Goal: Task Accomplishment & Management: Use online tool/utility

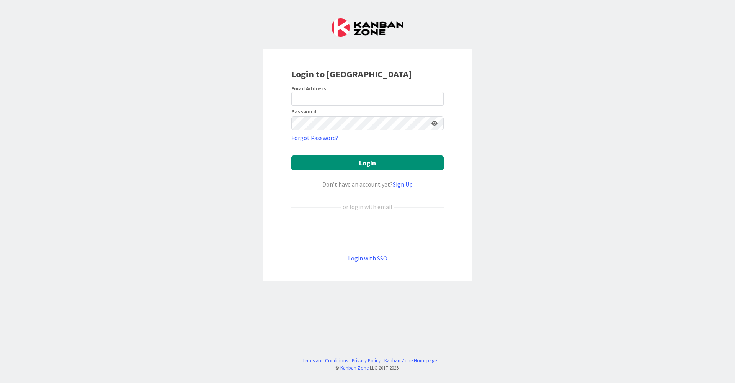
click at [291, 106] on div at bounding box center [291, 106] width 0 height 0
type input "[EMAIL_ADDRESS][DOMAIN_NAME]"
click at [374, 164] on button "Login" at bounding box center [367, 163] width 152 height 15
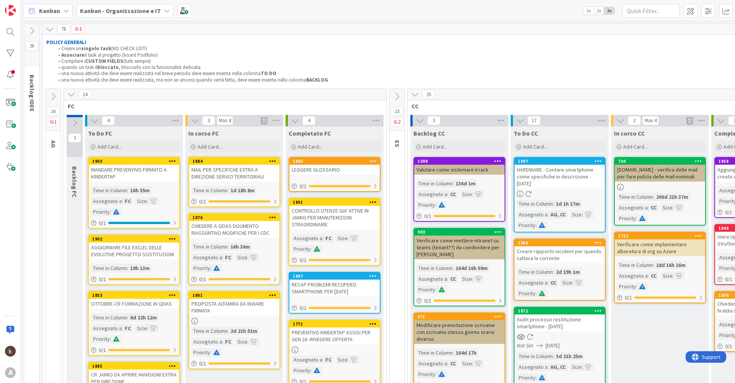
click at [49, 97] on icon at bounding box center [53, 96] width 8 height 8
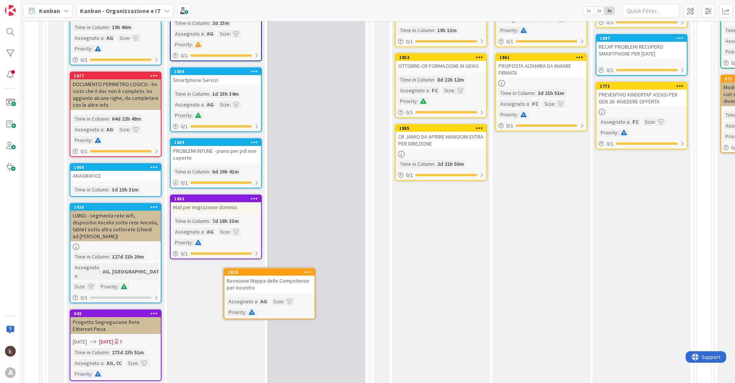
scroll to position [242, 0]
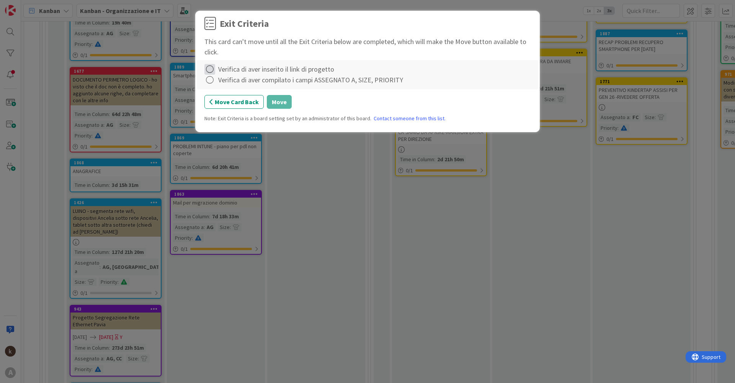
click at [209, 72] on icon at bounding box center [210, 69] width 11 height 11
click at [213, 80] on link "Complete" at bounding box center [253, 84] width 96 height 11
click at [213, 82] on icon at bounding box center [210, 80] width 11 height 11
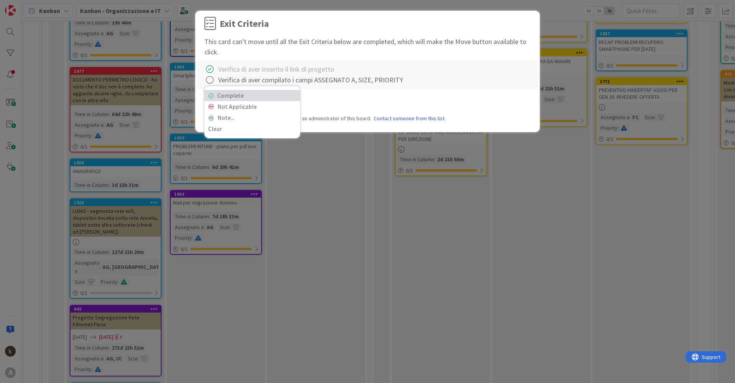
click at [216, 96] on link "Complete" at bounding box center [253, 95] width 96 height 11
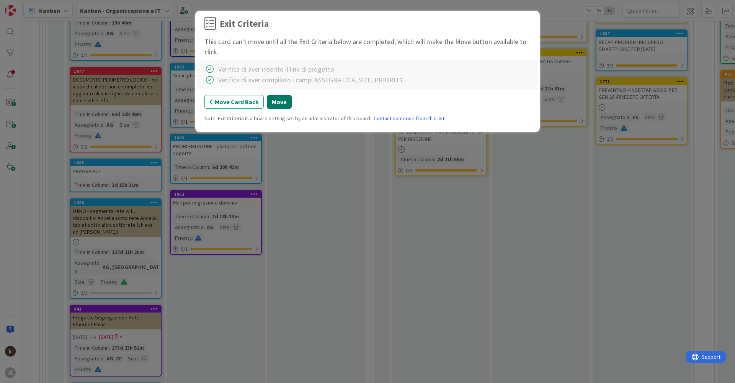
click at [283, 103] on button "Move" at bounding box center [279, 102] width 25 height 14
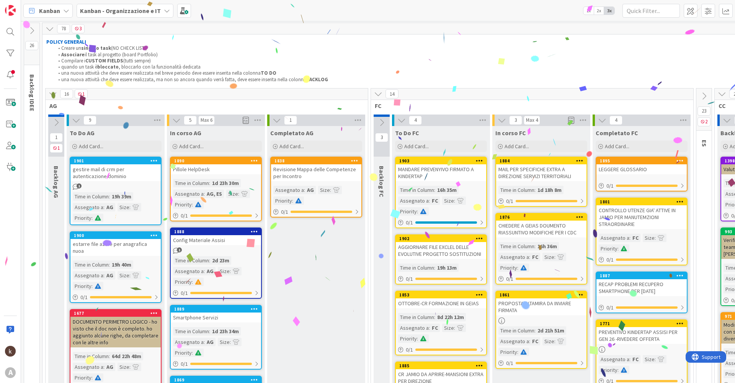
scroll to position [0, 0]
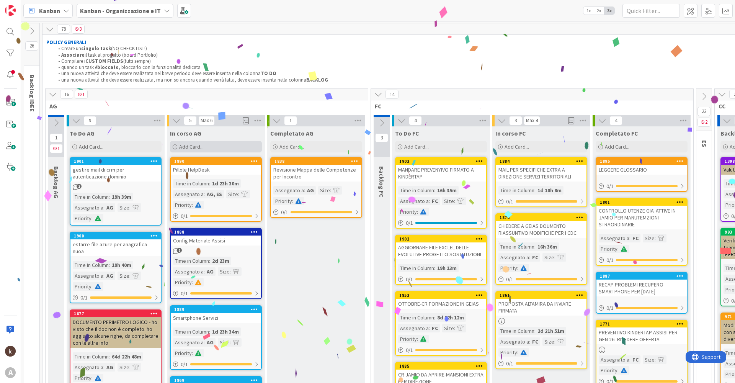
click at [199, 146] on span "Add Card..." at bounding box center [191, 146] width 25 height 7
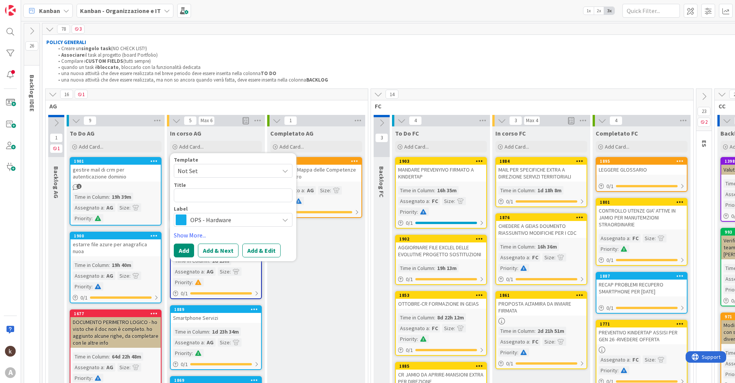
type textarea "x"
type textarea "P"
type textarea "x"
type textarea "Pr"
type textarea "x"
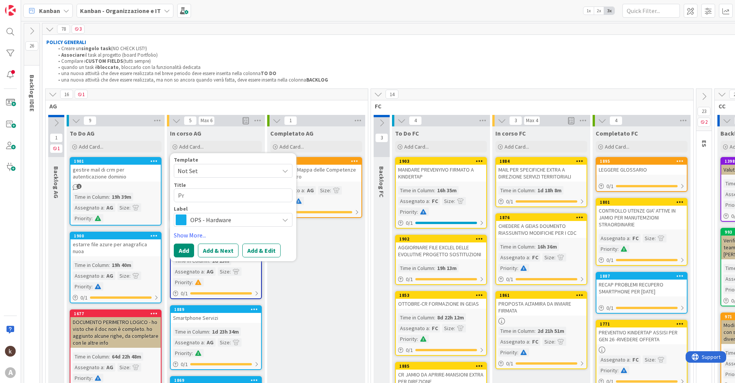
type textarea "Pro"
type textarea "x"
type textarea "Proc"
type textarea "x"
type textarea "Proce"
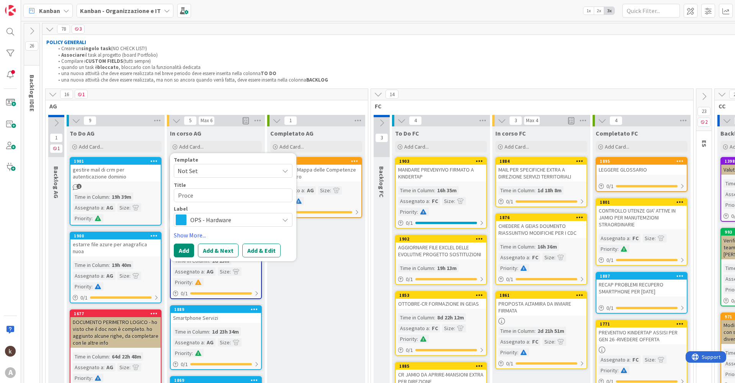
type textarea "x"
type textarea "Proces"
type textarea "x"
type textarea "Process"
type textarea "x"
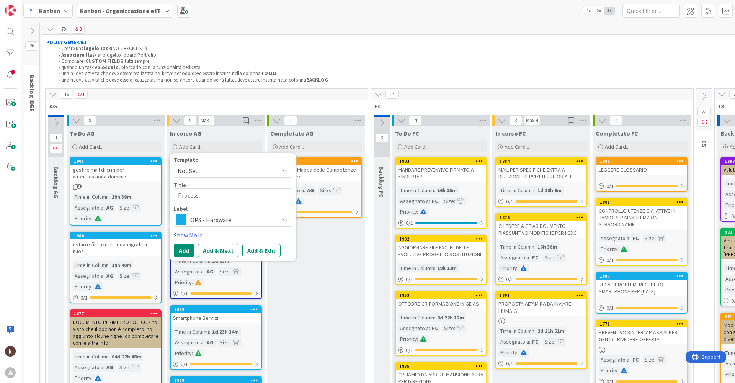
type textarea "Processo"
type textarea "x"
type textarea "Processo"
type textarea "x"
type textarea "Processo p"
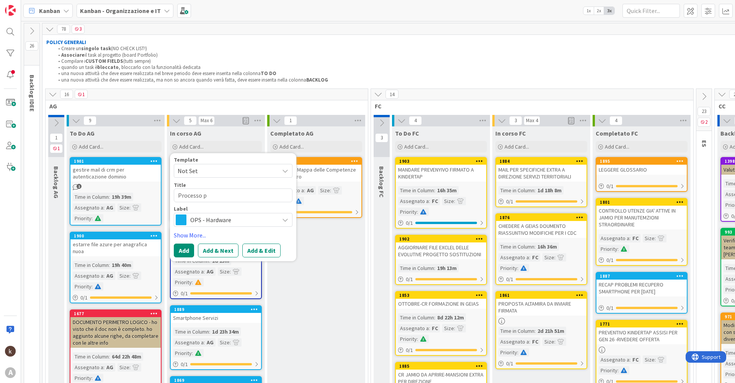
type textarea "x"
type textarea "Processo pe"
type textarea "x"
type textarea "Processo per"
type textarea "x"
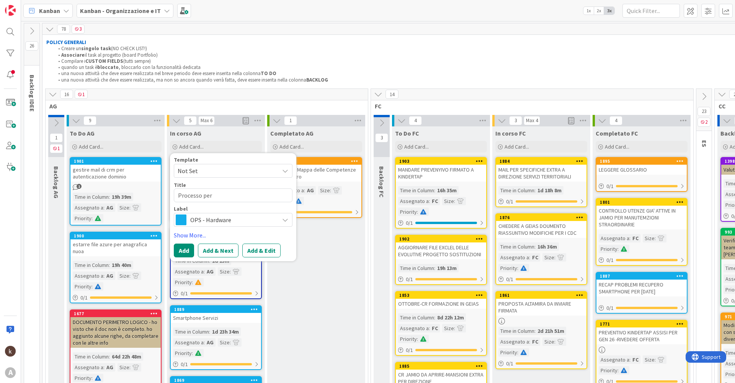
type textarea "Processo per"
type textarea "x"
type textarea "Processo per C"
type textarea "x"
type textarea "Processo per Ch"
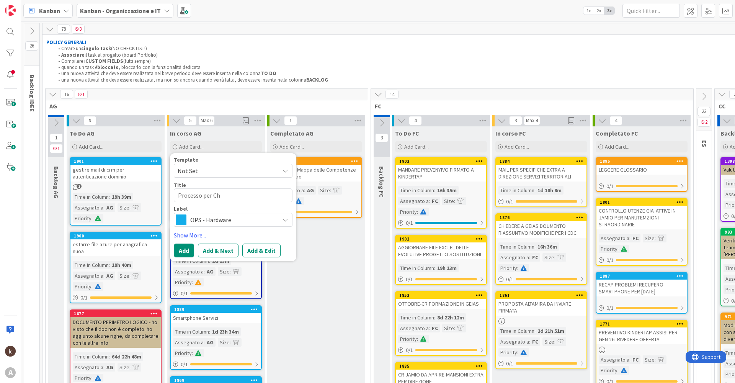
type textarea "x"
type textarea "Processo per Chi"
type textarea "x"
type textarea "Processo per Chiu"
type textarea "x"
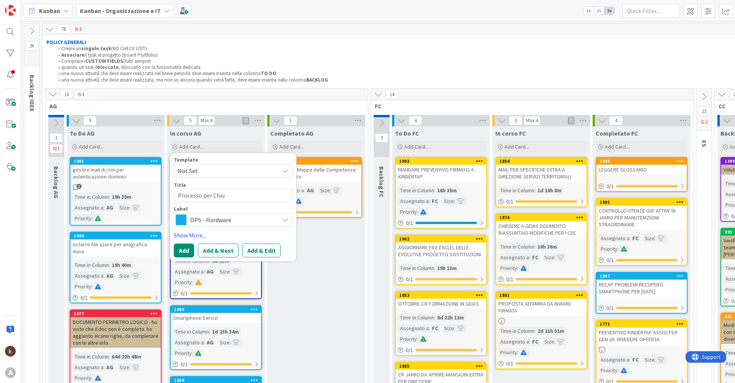
type textarea "Processo per Chius"
type textarea "x"
type textarea "Processo per Chiusu"
type textarea "x"
type textarea "Processo per Chiusur"
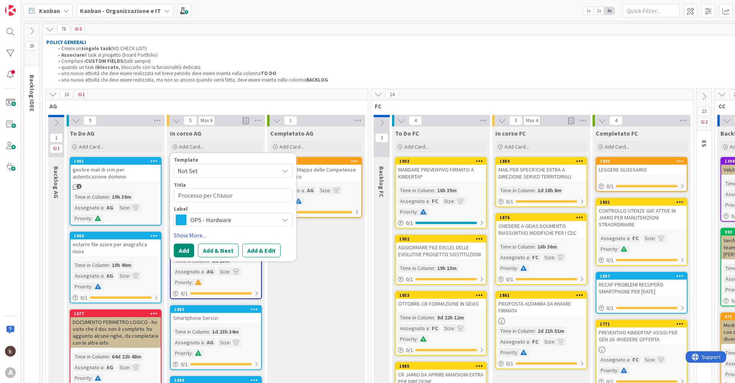
type textarea "x"
type textarea "Processo per Chiusura"
type textarea "x"
type textarea "Processo per Chiusura"
type textarea "x"
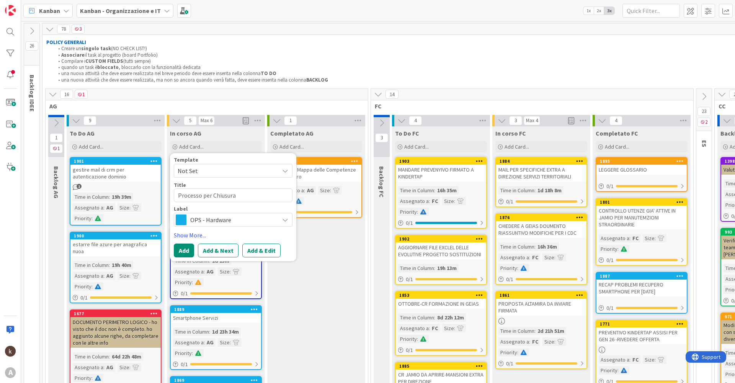
type textarea "Processo per Chiusura A"
type textarea "x"
type textarea "Processo per Chiusura Ar"
type textarea "x"
type textarea "Processo per Chiusura Arm"
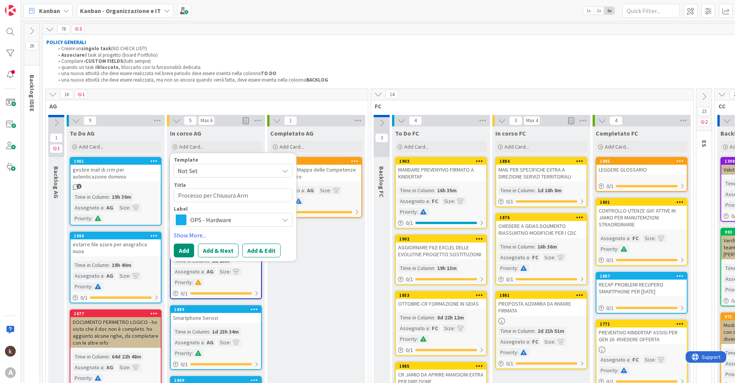
type textarea "x"
type textarea "Processo per Chiusura Arma"
type textarea "x"
type textarea "Processo per [PERSON_NAME]"
type textarea "x"
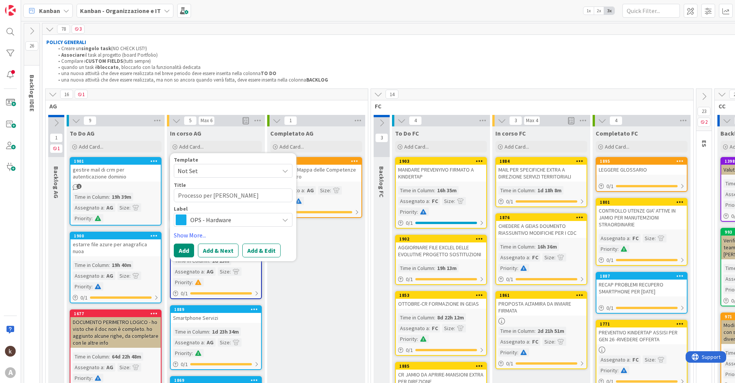
type textarea "Processo per [PERSON_NAME]"
click at [247, 221] on span "OPS - Hardware" at bounding box center [232, 220] width 85 height 11
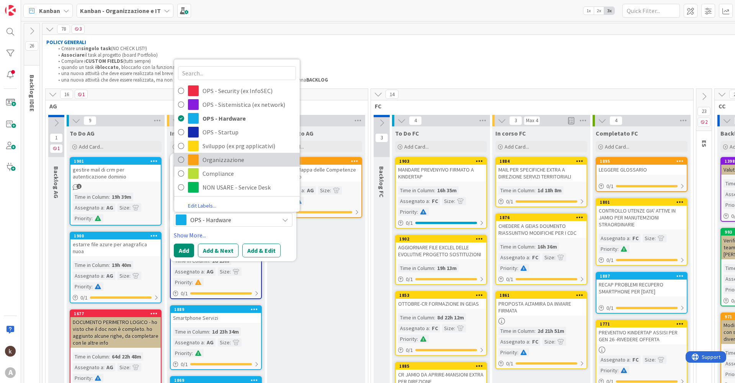
click at [255, 162] on span "Organizzazione" at bounding box center [249, 159] width 93 height 11
type textarea "x"
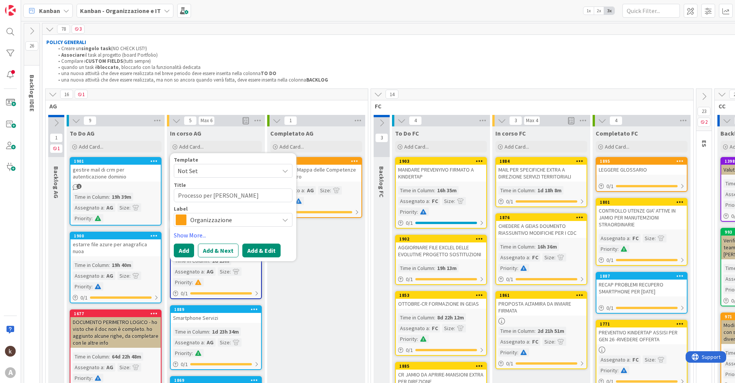
click at [263, 251] on button "Add & Edit" at bounding box center [261, 251] width 38 height 14
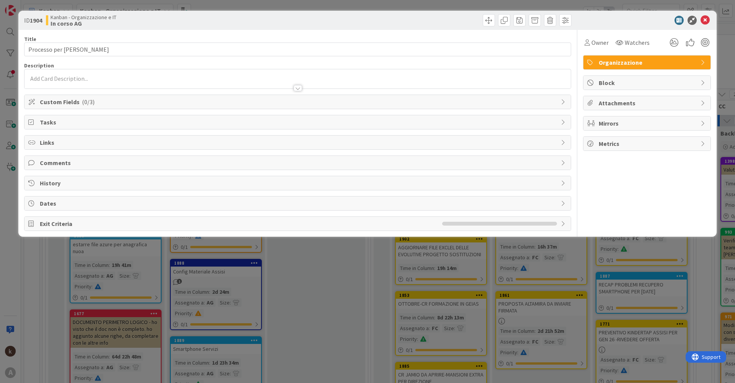
click at [106, 102] on span "Custom Fields ( 0/3 )" at bounding box center [298, 101] width 517 height 9
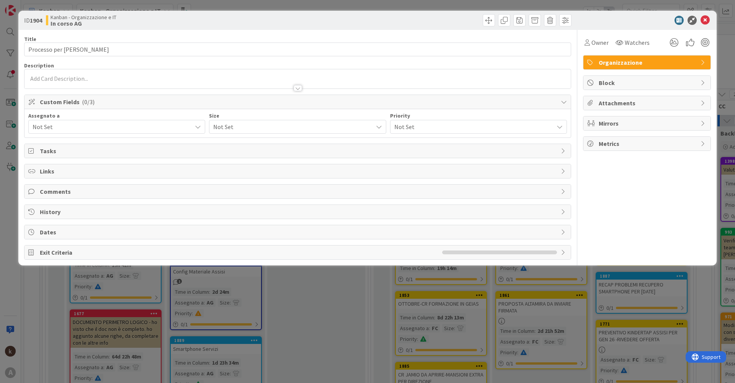
click at [71, 126] on span "Not Set" at bounding box center [112, 126] width 159 height 9
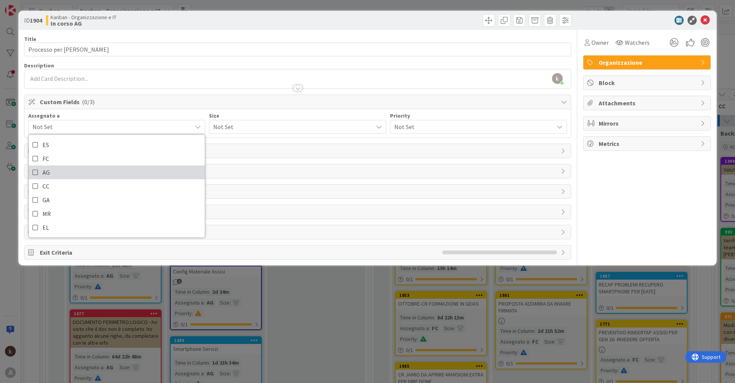
click at [36, 172] on icon at bounding box center [36, 172] width 6 height 11
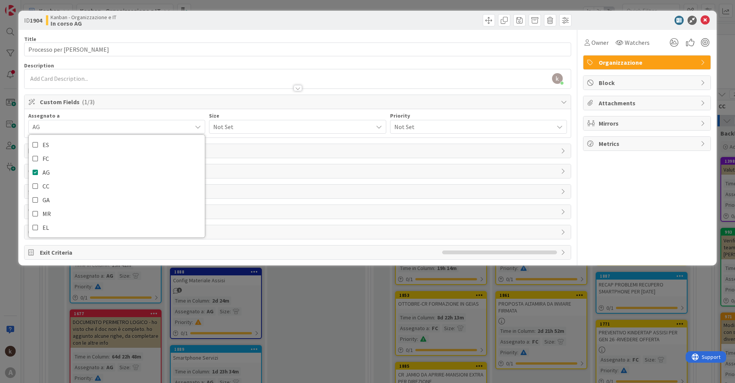
click at [258, 124] on span "Not Set" at bounding box center [291, 126] width 156 height 11
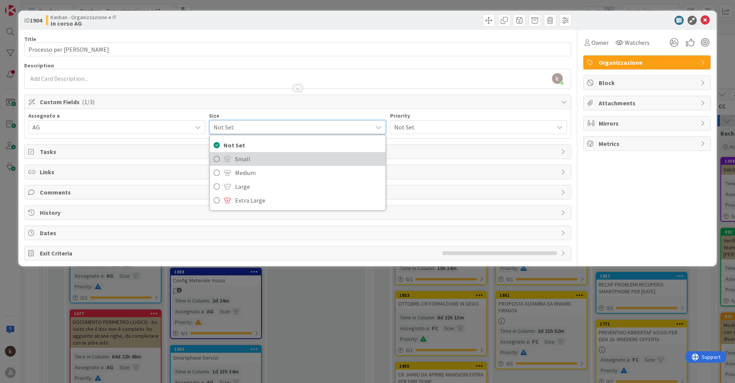
click at [231, 156] on span at bounding box center [228, 159] width 8 height 6
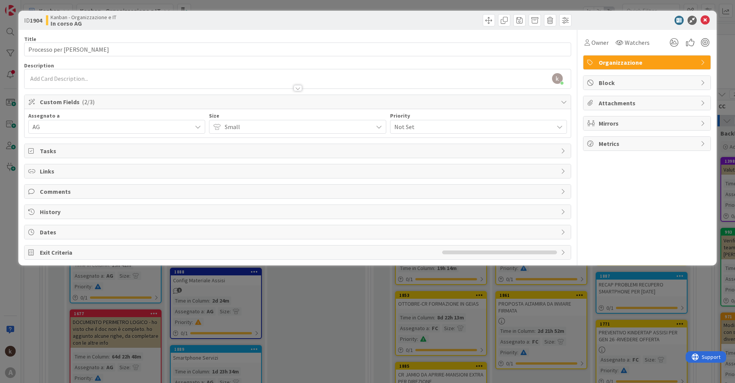
click at [403, 122] on span "Not Set" at bounding box center [473, 126] width 156 height 11
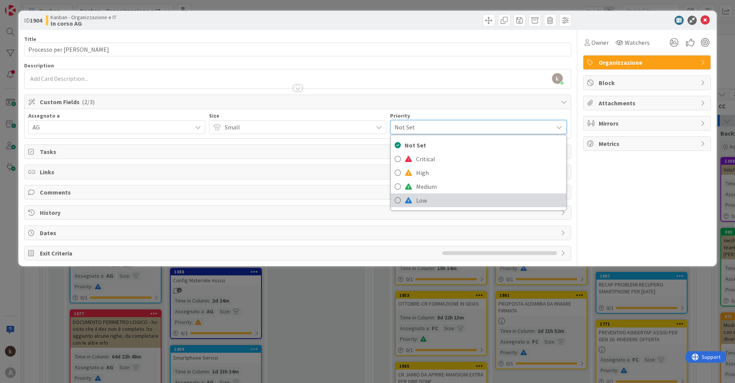
click at [413, 195] on link "Low" at bounding box center [478, 200] width 175 height 14
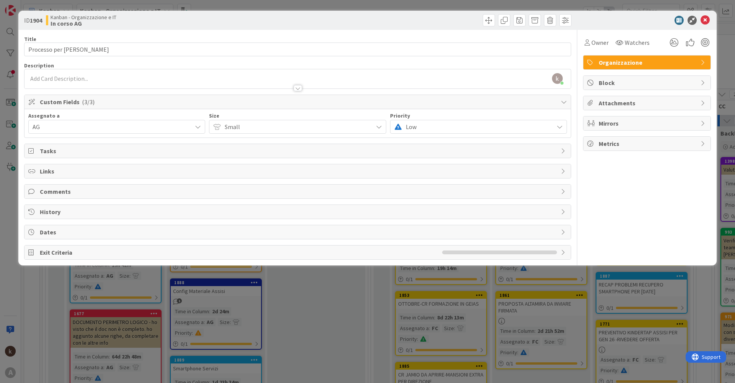
click at [56, 152] on span "Tasks" at bounding box center [298, 150] width 517 height 9
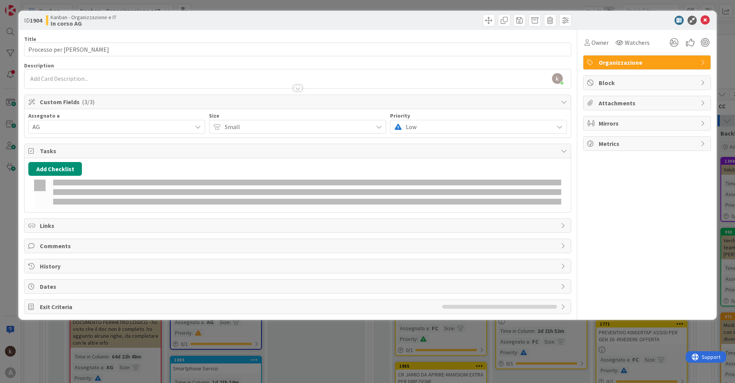
click at [56, 152] on span "Tasks" at bounding box center [298, 150] width 517 height 9
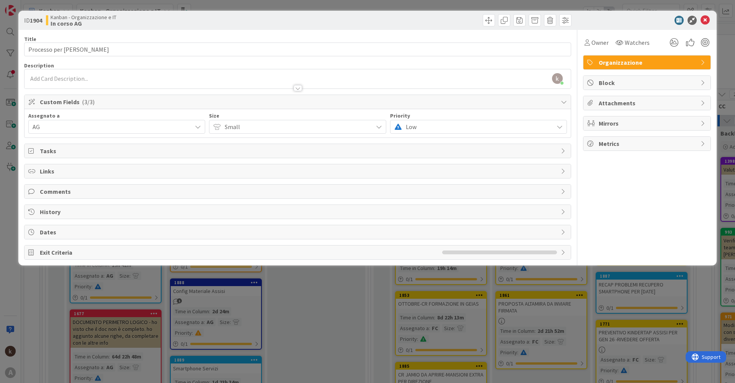
click at [448, 126] on span "Low" at bounding box center [478, 126] width 144 height 11
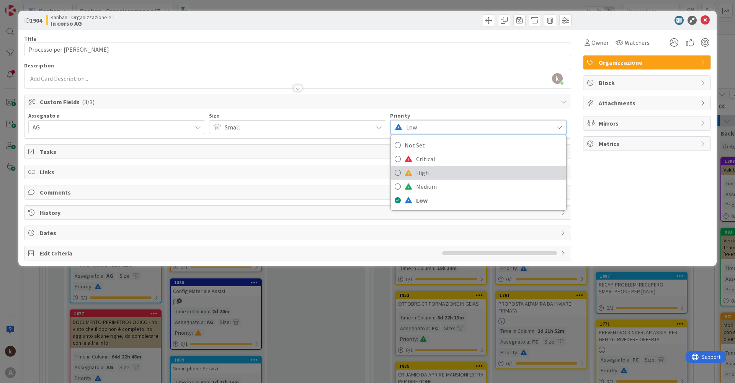
click at [429, 174] on span "High" at bounding box center [489, 172] width 146 height 11
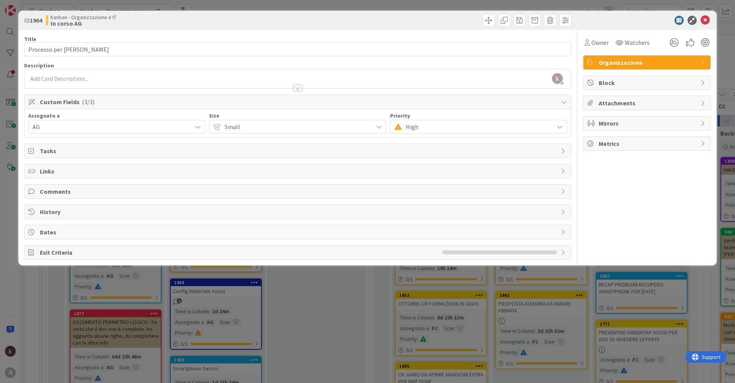
click at [80, 147] on span "Tasks" at bounding box center [298, 150] width 517 height 9
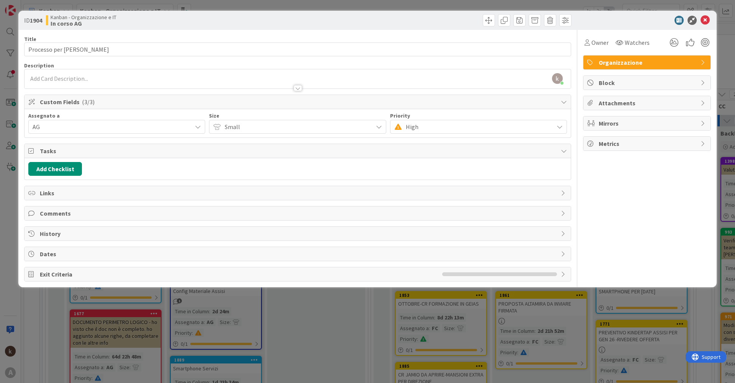
click at [80, 147] on span "Tasks" at bounding box center [298, 150] width 517 height 9
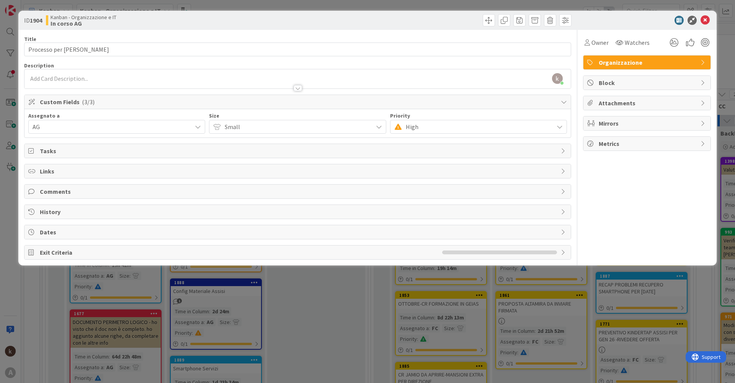
click at [70, 172] on span "Links" at bounding box center [298, 171] width 517 height 9
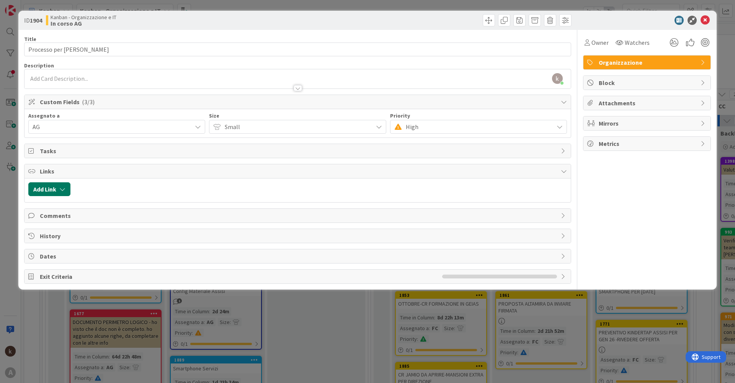
click at [58, 192] on button "Add Link" at bounding box center [49, 189] width 42 height 14
click at [80, 242] on span "Current Board" at bounding box center [79, 236] width 86 height 11
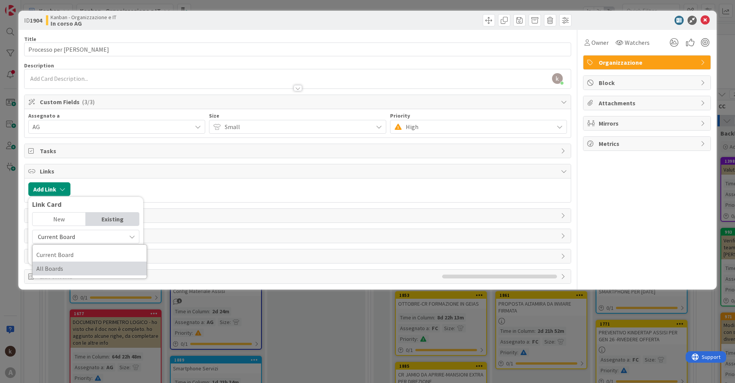
click at [62, 270] on span "All Boards" at bounding box center [89, 268] width 106 height 11
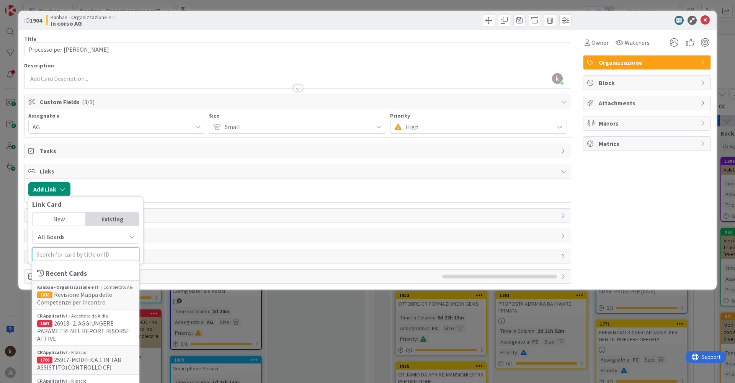
click at [70, 257] on input "text" at bounding box center [85, 254] width 107 height 14
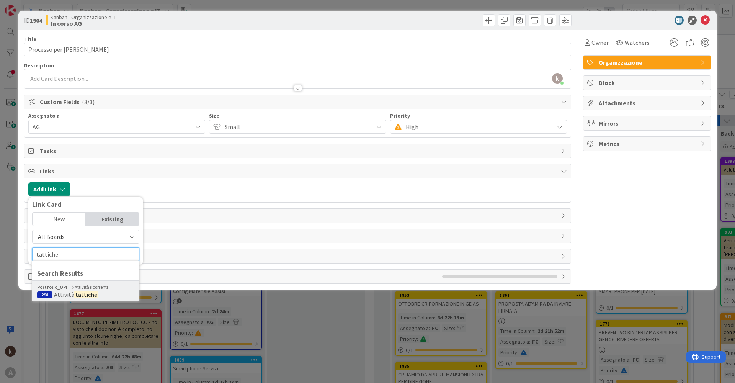
type input "tattiche"
click at [83, 290] on div "Portfolio_OPIT Attività ricorrenti" at bounding box center [85, 287] width 97 height 7
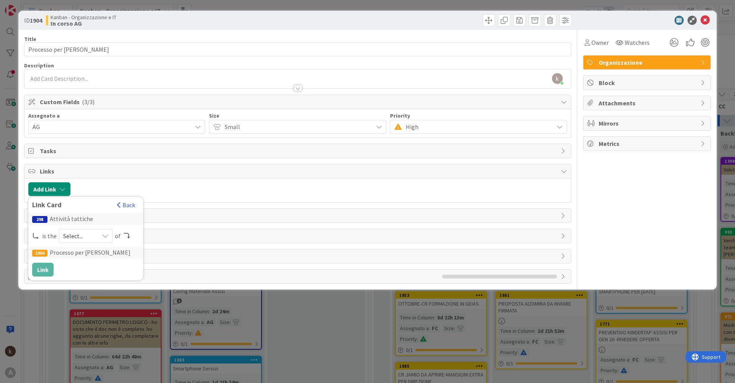
click at [102, 240] on div "Select..." at bounding box center [86, 236] width 54 height 14
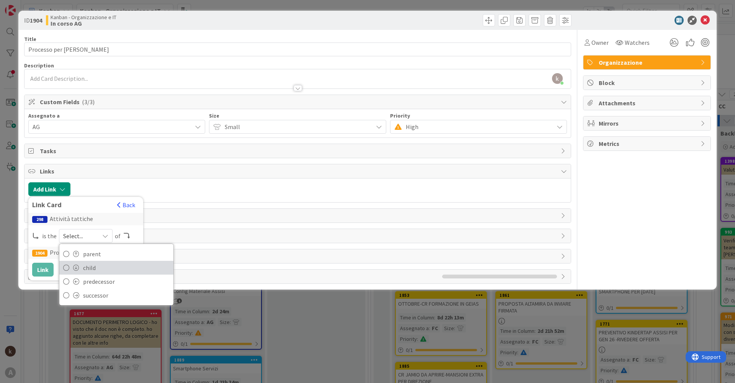
click at [96, 264] on span "child" at bounding box center [126, 267] width 87 height 11
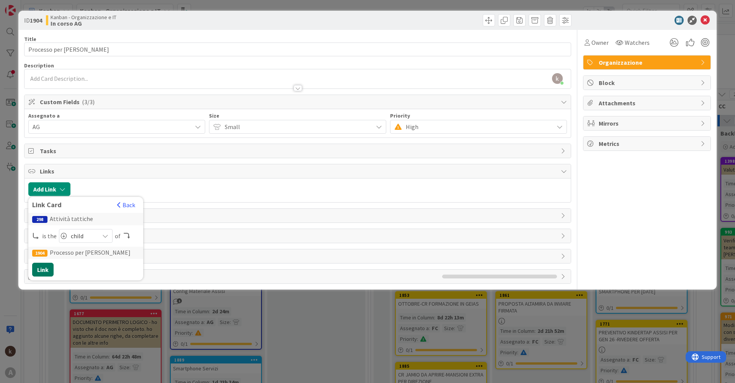
click at [40, 271] on button "Link" at bounding box center [42, 270] width 21 height 14
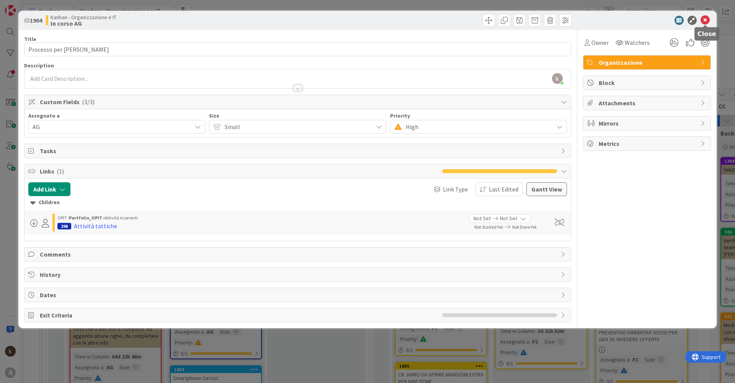
click at [710, 22] on icon at bounding box center [705, 20] width 9 height 9
